Goal: Use online tool/utility: Utilize a website feature to perform a specific function

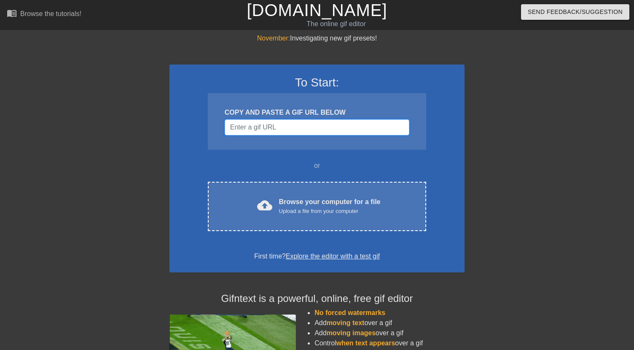
click at [344, 130] on input "Username" at bounding box center [317, 127] width 185 height 16
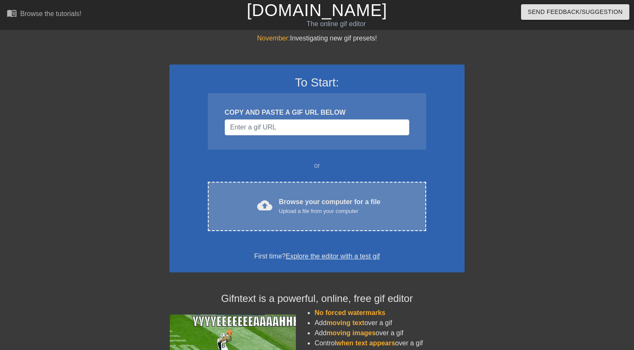
click at [361, 197] on div "Browse your computer for a file Upload a file from your computer" at bounding box center [330, 206] width 102 height 19
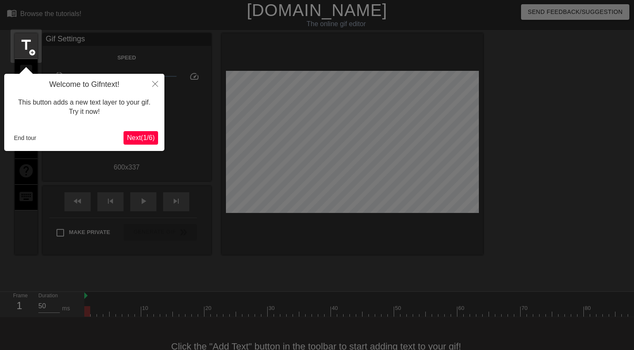
scroll to position [21, 0]
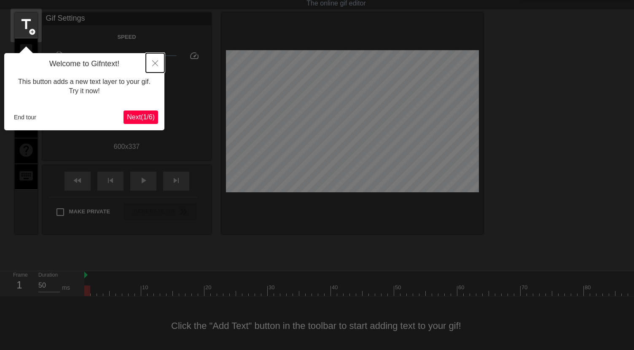
click at [159, 65] on button "Close" at bounding box center [155, 62] width 19 height 19
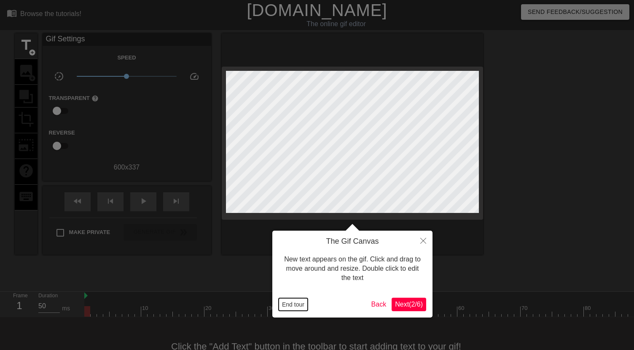
click at [292, 305] on button "End tour" at bounding box center [292, 304] width 29 height 13
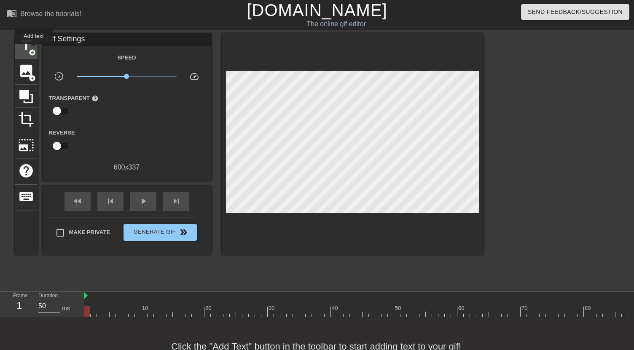
click at [34, 50] on span "add_circle" at bounding box center [32, 52] width 7 height 7
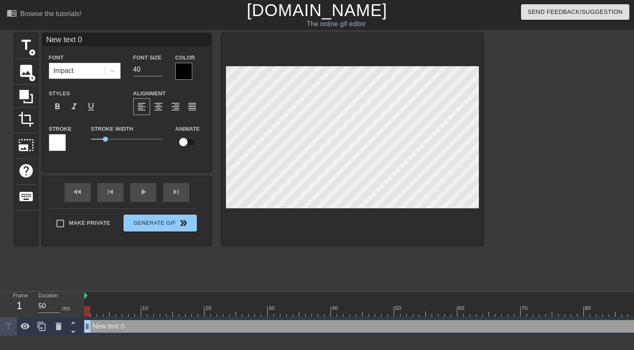
scroll to position [0, 0]
type input "M"
type textarea "M"
type input "MY"
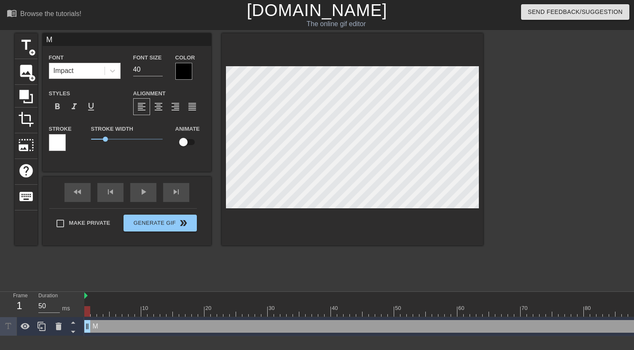
type textarea "MY"
type input "MY"
type textarea "MY"
type input "MY C"
type textarea "MY C"
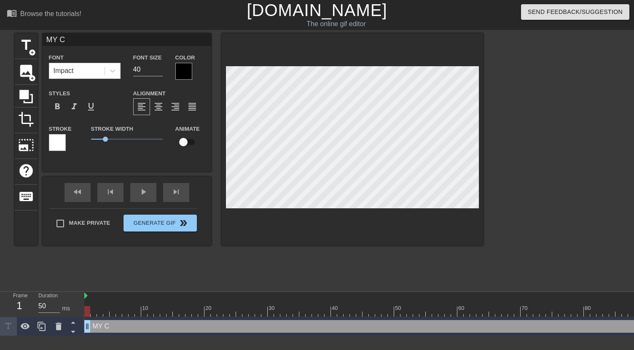
type input "MY CO"
type textarea "MY CO"
type input "MY COC"
type textarea "MY COC"
type input "MY COCK"
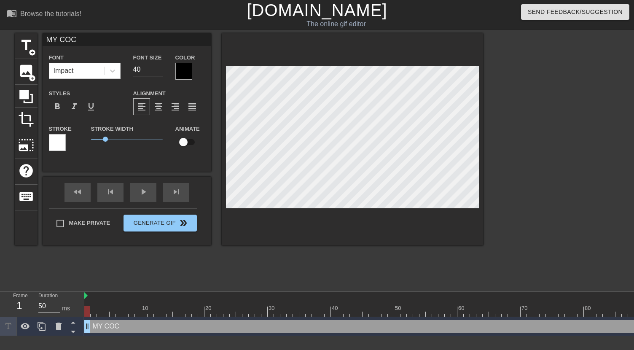
type textarea "MY COCK"
type input "MY COCK"
type textarea "MY COCK A"
type input "MY COCK AN"
type textarea "MY COCK AN"
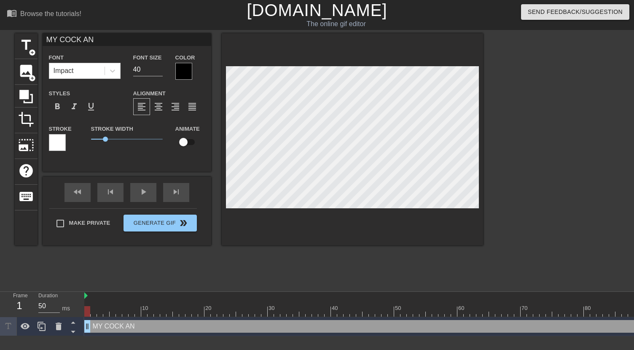
type input "MY COCK AND"
type textarea "MY COCK AND"
type input "MY COCK AND"
type textarea "MY COCK AND"
type input "MY COCK AND B"
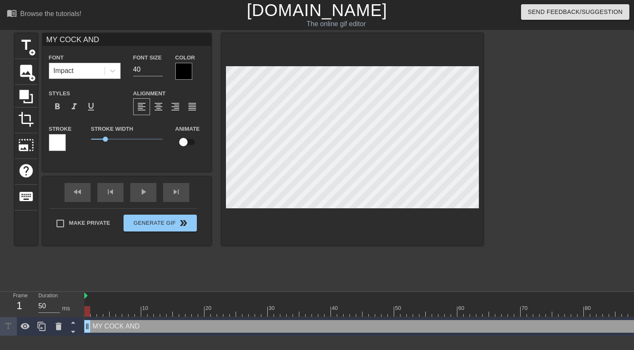
type textarea "MY COCK AND B"
type input "MY COCK AND BA"
type textarea "MY COCK AND BA"
type input "MY COCK AND [MEDICAL_DATA]"
type textarea "MY COCK AND [MEDICAL_DATA]"
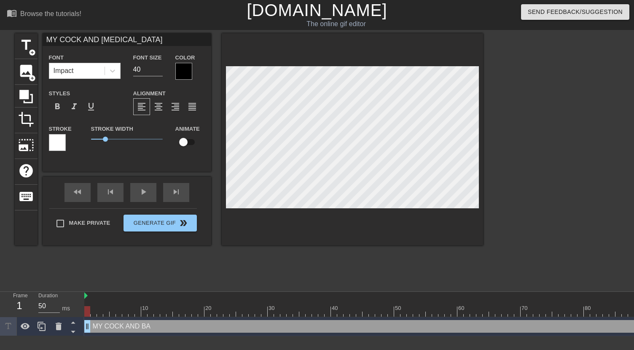
type input "MY COCK AND BALL"
type textarea "MY COCK AND BALL"
type input "MY COCK AND BALLS"
type textarea "MY COCK AND BALLS"
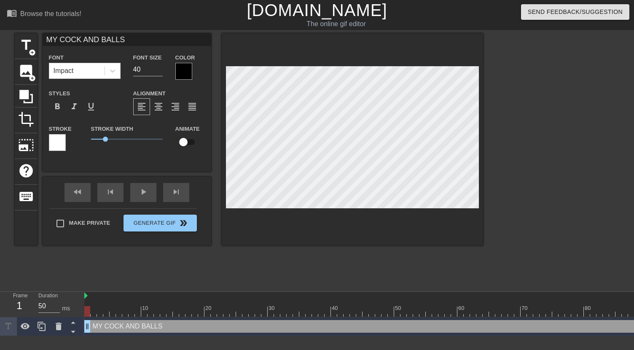
click at [184, 71] on div at bounding box center [183, 71] width 17 height 17
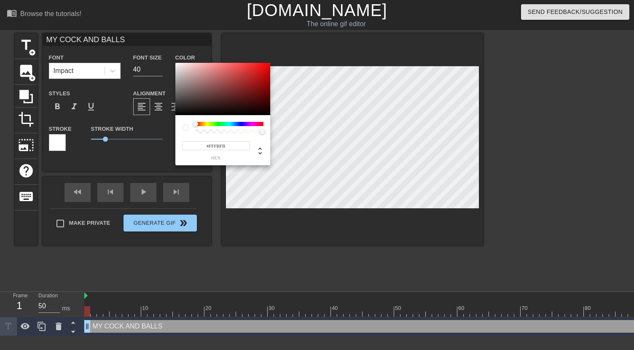
type input "#FFFFFF"
drag, startPoint x: 182, startPoint y: 95, endPoint x: 173, endPoint y: 60, distance: 35.7
click at [173, 60] on div "#FFFFFF hex" at bounding box center [317, 175] width 634 height 350
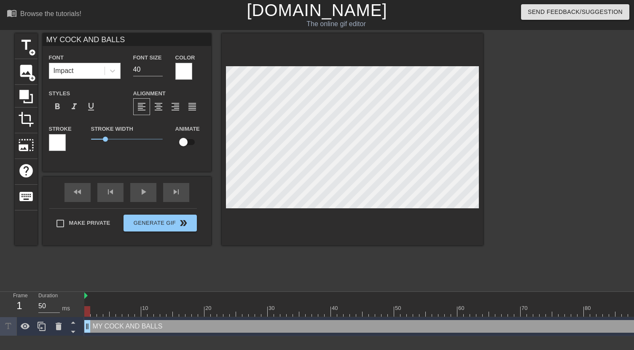
click at [167, 255] on div "title add_circle image add_circle crop photo_size_select_large help keyboard MY…" at bounding box center [249, 159] width 468 height 253
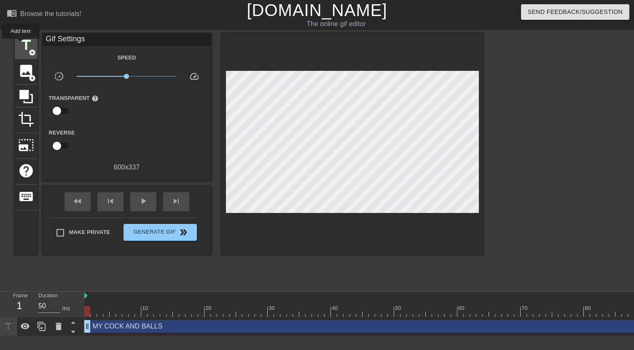
click at [21, 45] on span "title" at bounding box center [26, 45] width 16 height 16
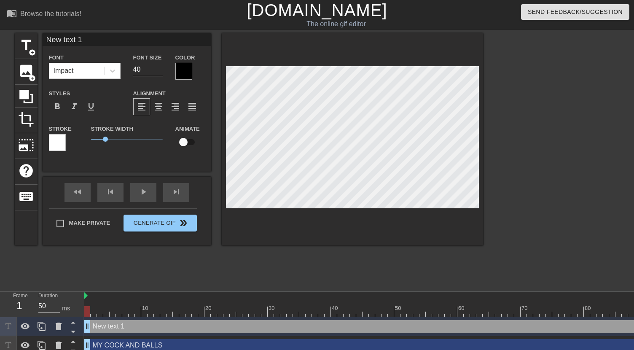
click at [184, 70] on div at bounding box center [183, 71] width 17 height 17
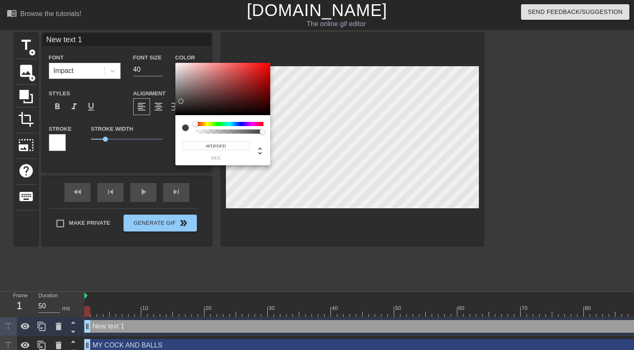
type input "#FFFFFF"
drag, startPoint x: 182, startPoint y: 101, endPoint x: 171, endPoint y: 56, distance: 46.4
click at [171, 56] on div "#FFFFFF hex" at bounding box center [317, 175] width 634 height 350
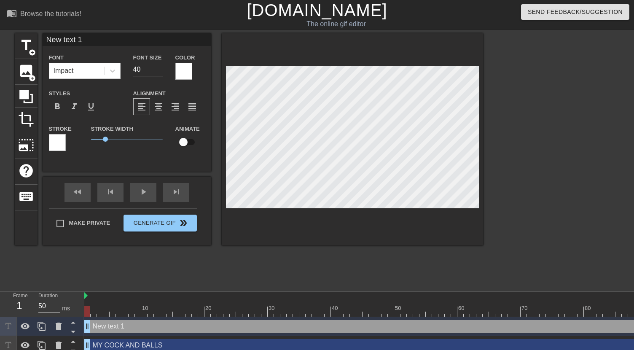
type input "Y"
type textarea "YO"
type input "YOU"
type textarea "YOU"
type input "YOU"
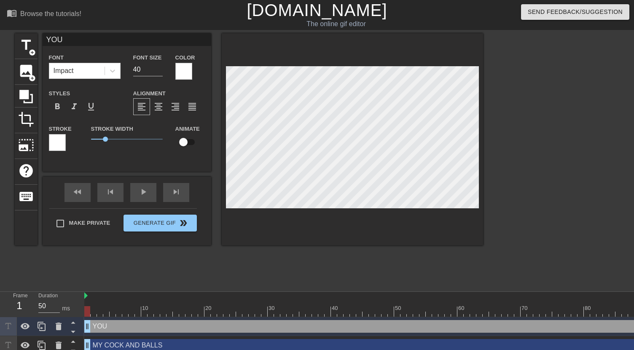
type textarea "YOU"
type input "YOU C"
type textarea "YOU C"
type input "YOU CA"
type textarea "YOU CA"
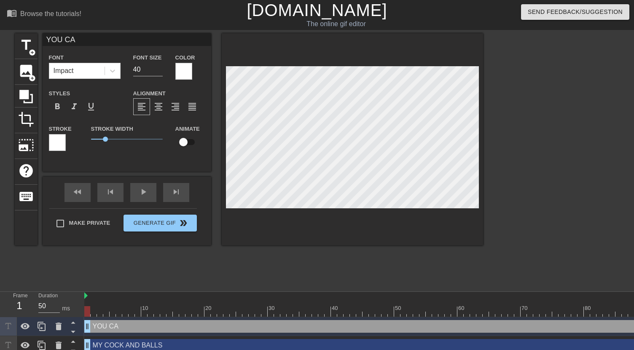
type input "YOU CAN"
type textarea "YOU CAN"
type input "YOU CAN"
type textarea "YOU CAN"
type input "YOU CAN P"
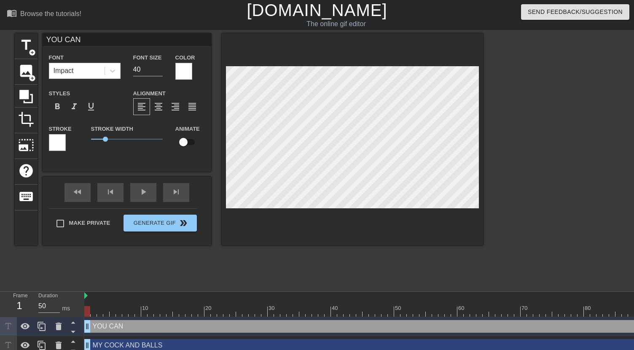
type textarea "YOU CAN P"
type input "YOU CAN PU"
type textarea "YOU CAN PU"
type input "YOU CAN PUT"
type textarea "YOU CAN PUT"
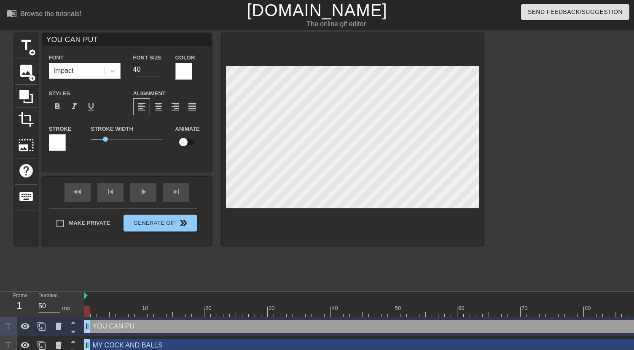
type input "YOU CAN PUT"
type textarea "YOU CAN PUT T"
type input "YOU CAN PUT TH"
type textarea "YOU CAN PUT TH"
type input "YOU CAN PUT THE"
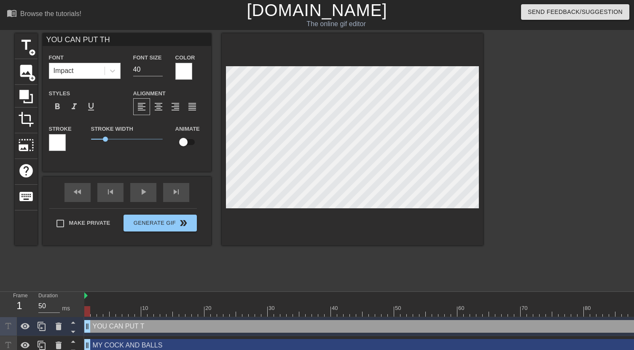
type textarea "YOU CAN PUT THE"
type input "YOU CAN PUT THEM"
type textarea "YOU CAN PUT THEM"
type input "YOU CAN PUT THEM"
type textarea "YOU CAN PUT THEM"
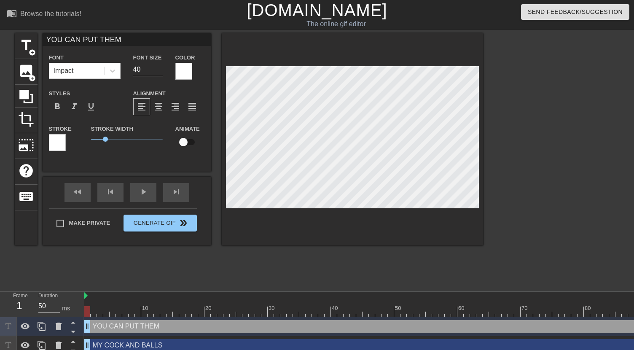
type input "YOU CAN PUT THEM I"
type textarea "YOU CAN PUT THEM I"
type input "YOU CAN PUT THEM IN"
type textarea "YOU CAN PUT THEM IN"
type input "YOU CAN PUT THEM IN"
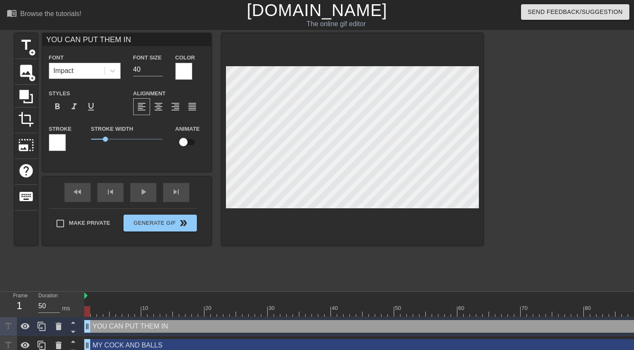
type textarea "YOU CAN PUT THEM IN"
type input "YOU CAN PUT THEM IN Y"
type textarea "YOU CAN PUT THEM IN Y"
type input "YOU CAN PUT THEM IN YO"
type textarea "YOU CAN PUT THEM IN YO"
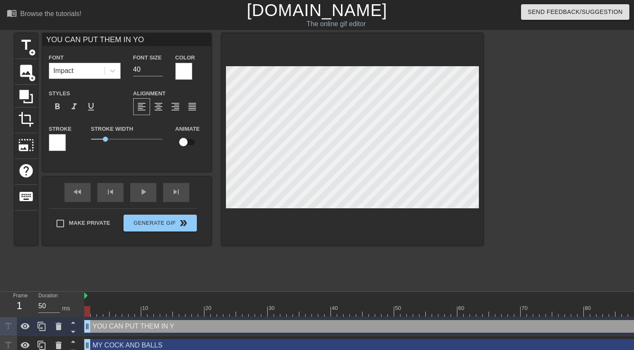
type input "YOU CAN PUT THEM IN YOU"
type textarea "YOU CAN PUT THEM IN YOU"
type input "YOU CAN PUT THEM IN YOUR"
type textarea "YOU CAN PUT THEM IN YOUR"
type input "YOU CAN PUT THEM IN YOUR"
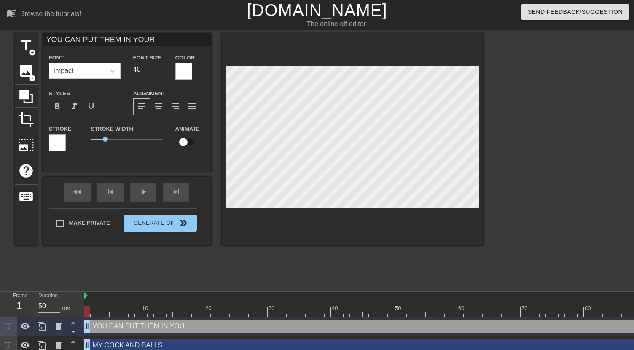
type textarea "YOU CAN PUT THEM IN YOUR"
type input "YOU CAN PUT THEM IN YOUR A"
type textarea "YOU CAN PUT THEM IN YOUR A"
type input "YOU CAN PUT THEM IN YOUR AS"
type textarea "YOU CAN PUT THEM IN YOUR AS"
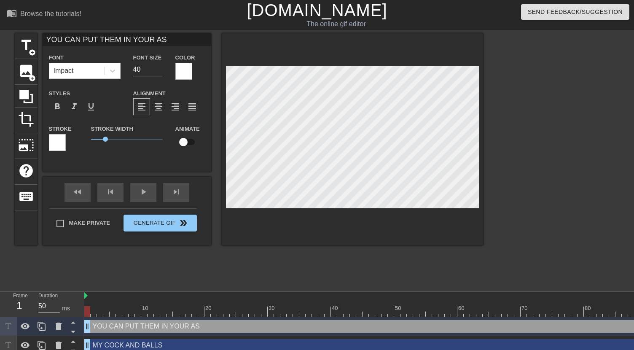
type input "YOU CAN PUT THEM IN YOUR ASS"
type textarea "YOU CAN PUT THEM IN YOUR ASS"
type input "MY COCK AND BALLS"
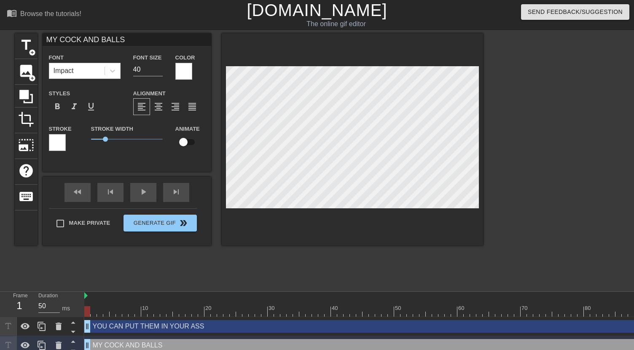
click at [527, 147] on div at bounding box center [556, 159] width 126 height 253
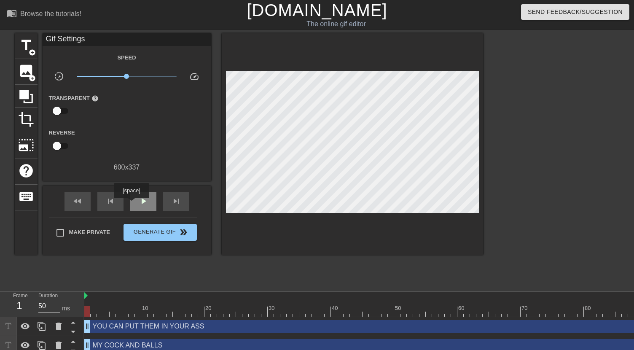
click at [139, 203] on span "play_arrow" at bounding box center [143, 201] width 10 height 10
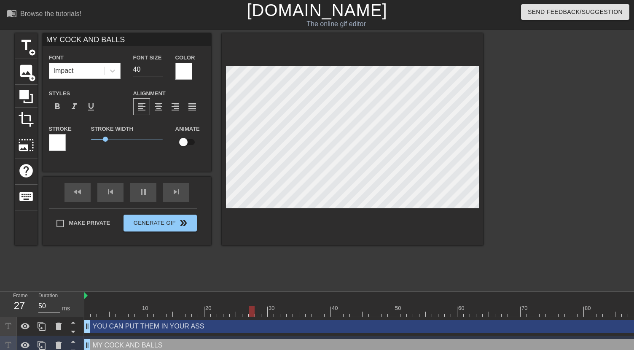
click at [531, 157] on div at bounding box center [556, 159] width 126 height 253
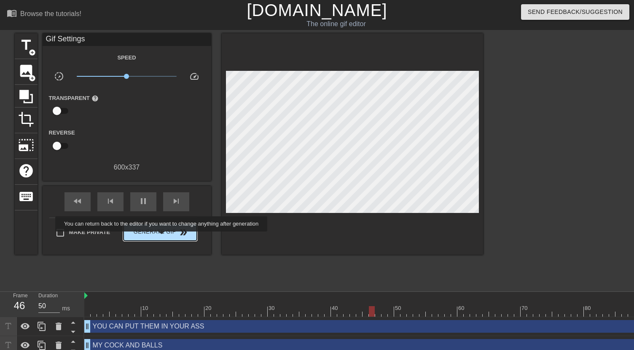
click at [167, 237] on button "Generate Gif double_arrow" at bounding box center [159, 232] width 73 height 17
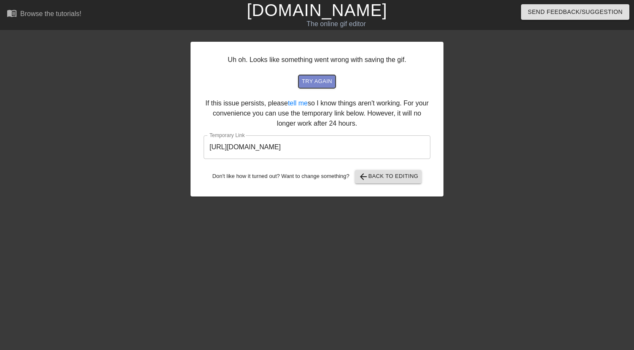
click at [327, 83] on span "try again" at bounding box center [317, 82] width 30 height 10
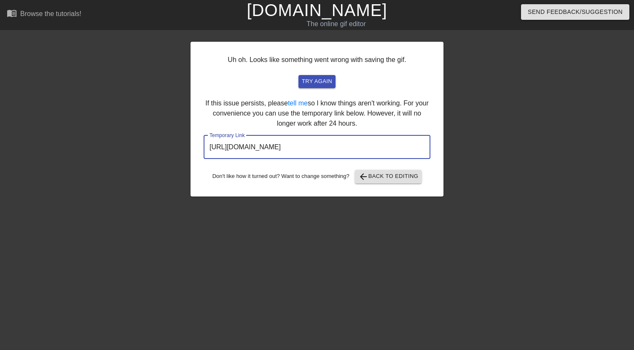
click at [343, 147] on input "[URL][DOMAIN_NAME]" at bounding box center [316, 147] width 227 height 24
click at [379, 150] on input "[URL][DOMAIN_NAME]" at bounding box center [316, 147] width 227 height 24
drag, startPoint x: 390, startPoint y: 150, endPoint x: 183, endPoint y: 137, distance: 207.2
click at [183, 137] on div "Uh oh. Looks like something went wrong with saving the gif. try again If this i…" at bounding box center [317, 159] width 634 height 253
